Goal: Task Accomplishment & Management: Use online tool/utility

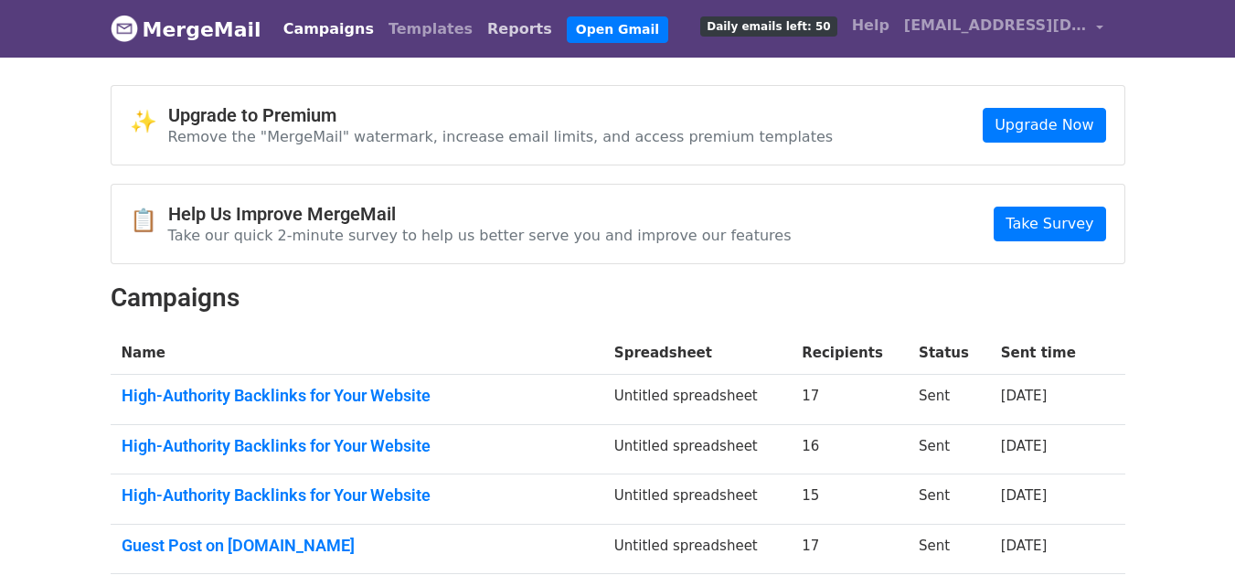
click at [480, 27] on link "Reports" at bounding box center [520, 29] width 80 height 37
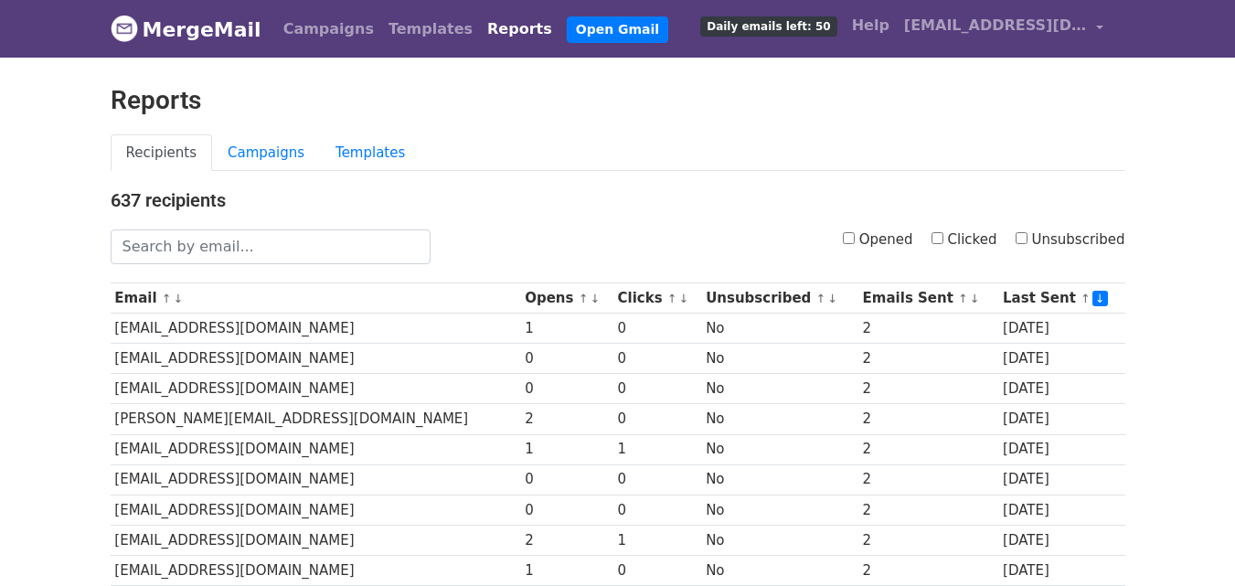
click at [944, 242] on input "Clicked" at bounding box center [938, 238] width 12 height 12
checkbox input "true"
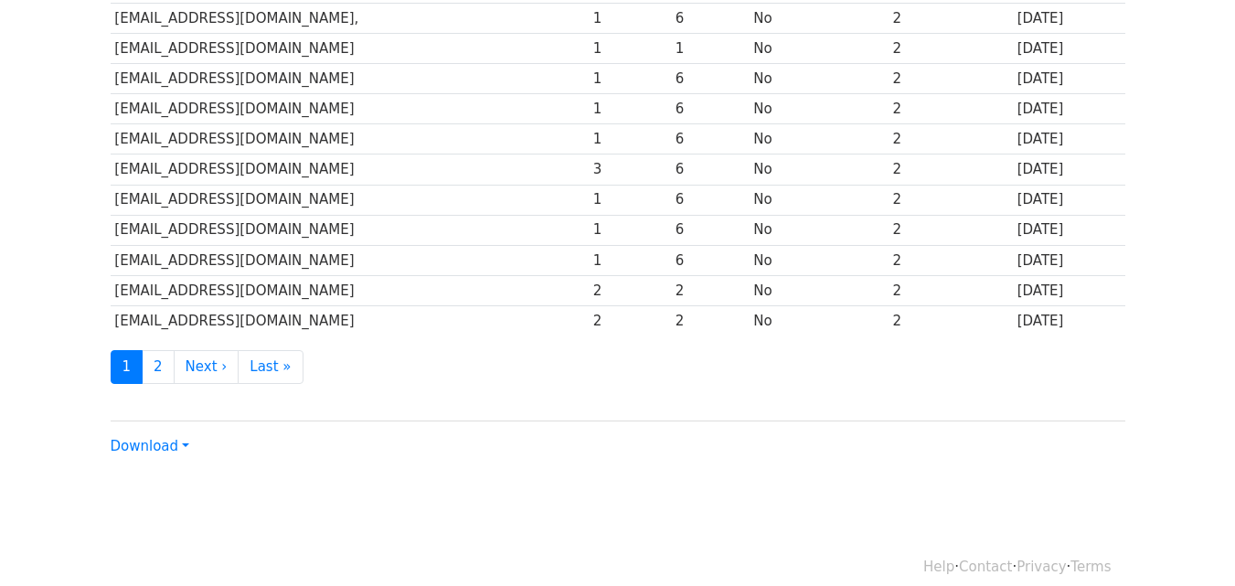
scroll to position [903, 0]
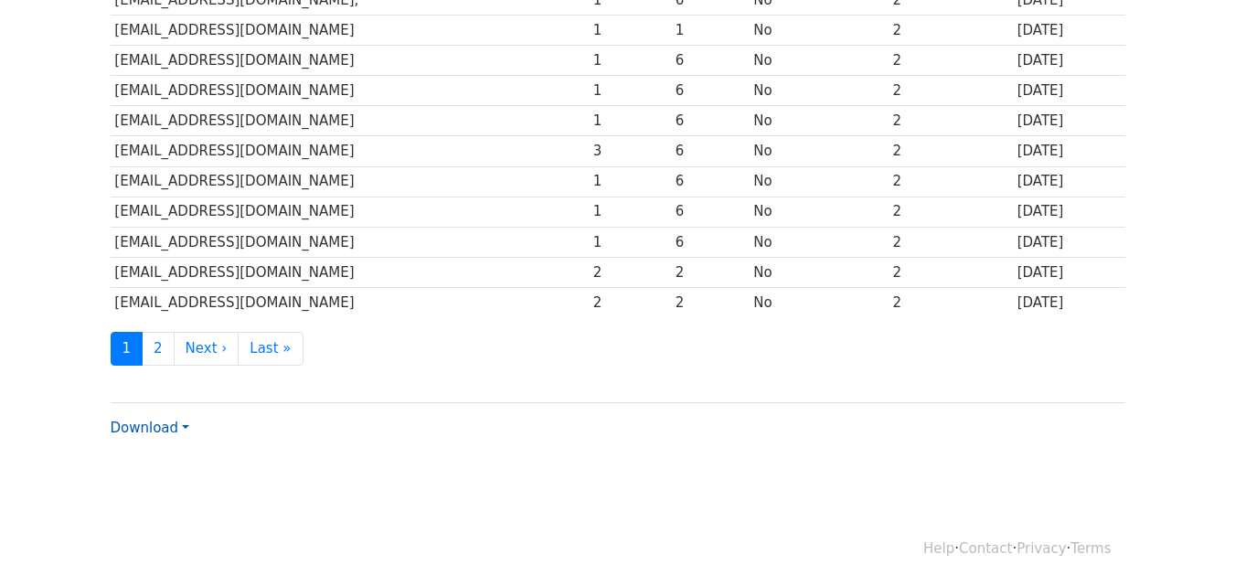
click at [169, 425] on link "Download" at bounding box center [150, 428] width 79 height 16
click at [157, 485] on link "Excel" at bounding box center [184, 491] width 144 height 29
